Goal: Transaction & Acquisition: Purchase product/service

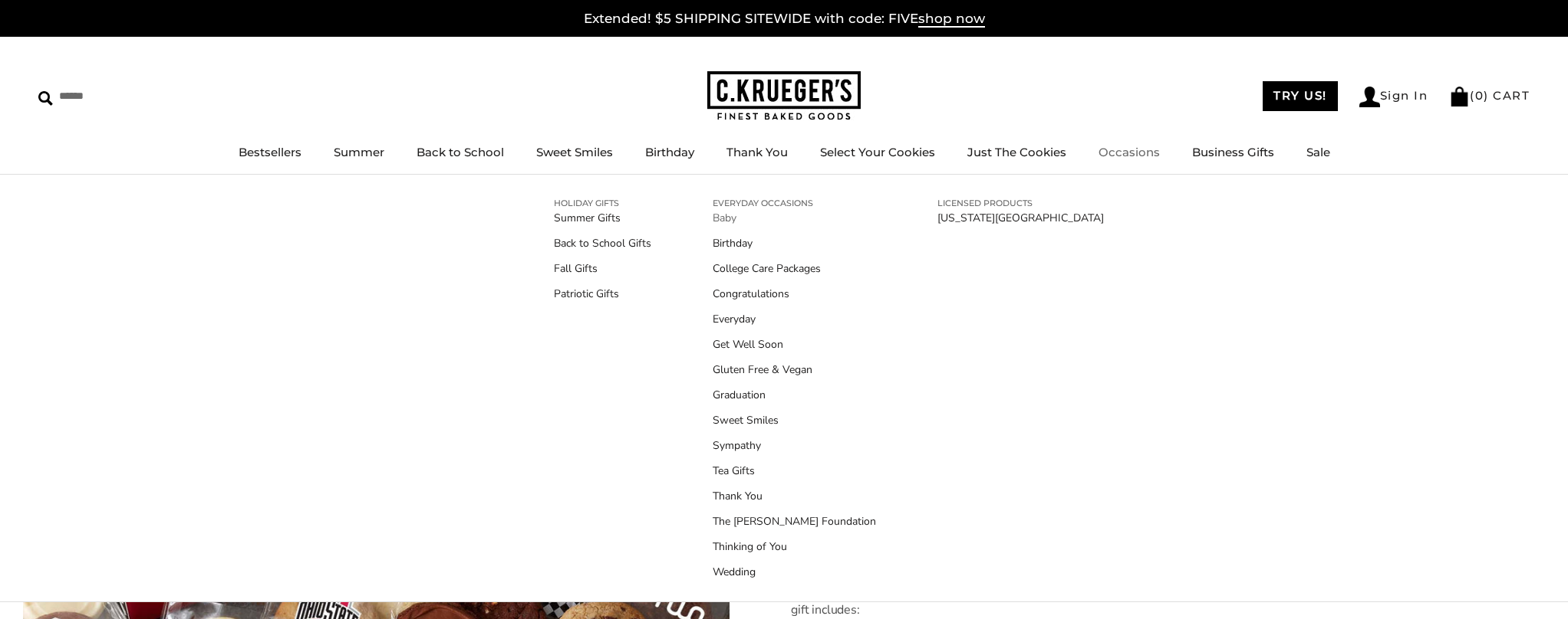
click at [728, 218] on link "Baby" at bounding box center [794, 218] width 164 height 16
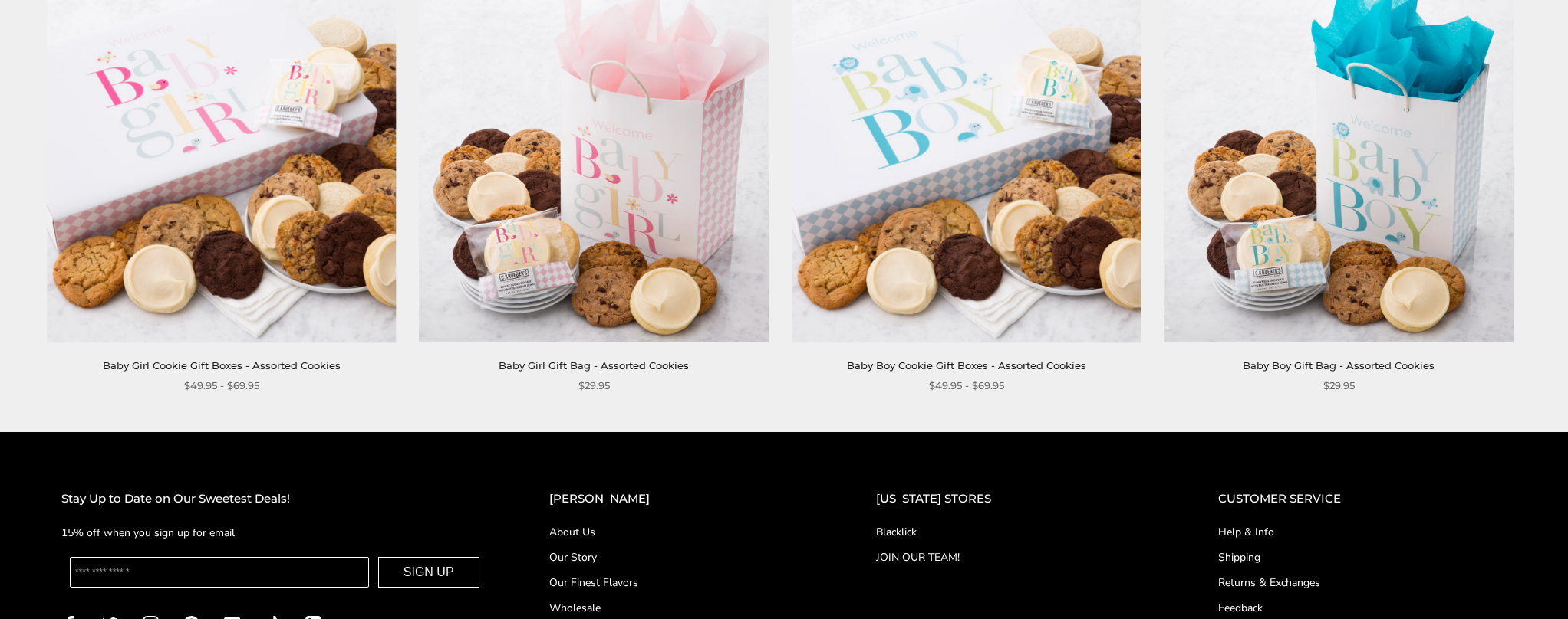
scroll to position [307, 0]
